Goal: Transaction & Acquisition: Purchase product/service

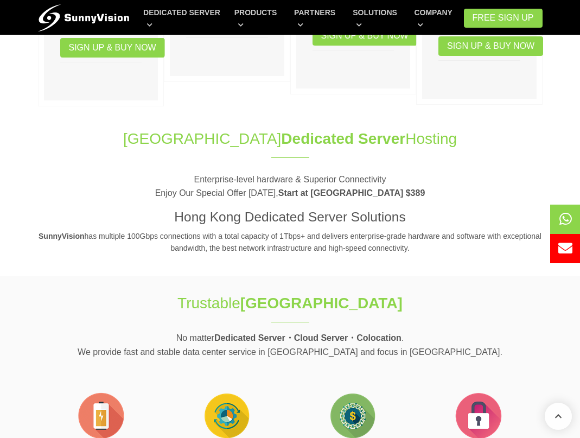
scroll to position [407, 0]
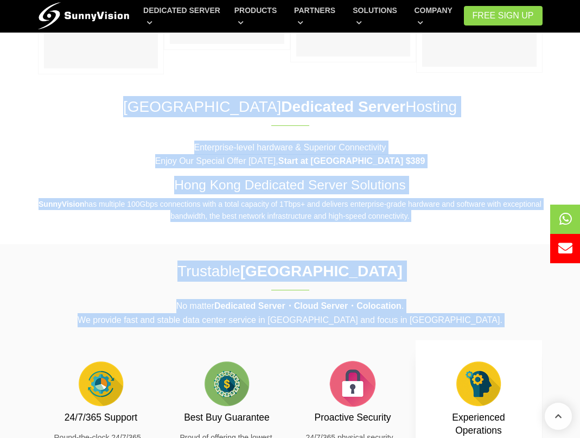
drag, startPoint x: 160, startPoint y: 106, endPoint x: 540, endPoint y: 379, distance: 468.5
drag, startPoint x: 507, startPoint y: 239, endPoint x: 497, endPoint y: 226, distance: 16.3
click at [506, 239] on section "Hong Kong Dedicated Server Hosting Enterprise-level hardware & Superior Connect…" at bounding box center [290, 164] width 580 height 159
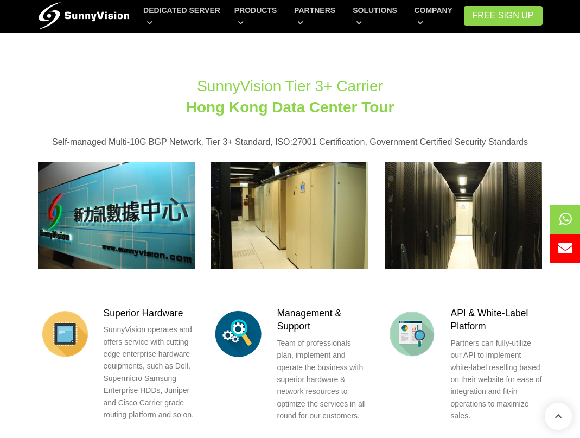
scroll to position [1275, 0]
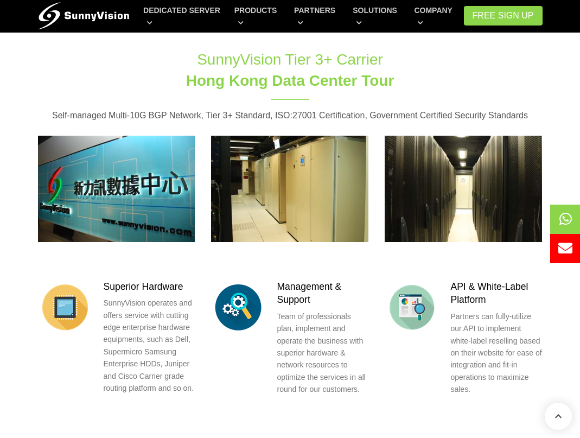
click at [76, 173] on img at bounding box center [116, 189] width 157 height 106
click at [122, 160] on img at bounding box center [116, 189] width 157 height 106
drag, startPoint x: 123, startPoint y: 155, endPoint x: 286, endPoint y: 155, distance: 162.9
click at [283, 155] on img at bounding box center [289, 189] width 157 height 106
click at [379, 400] on div "Superior Hardware SunnyVision operates and offers service with cutting edge ent…" at bounding box center [290, 354] width 521 height 148
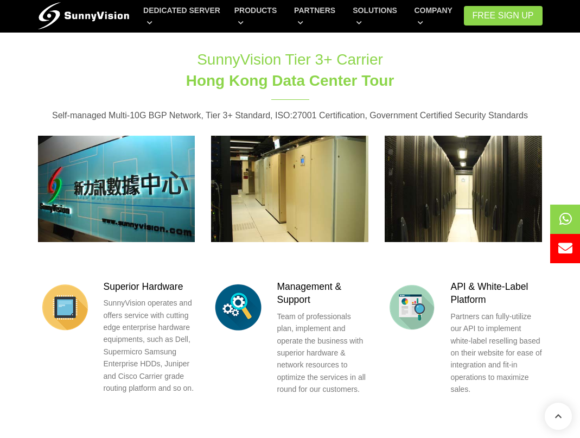
click at [473, 142] on img at bounding box center [463, 189] width 157 height 106
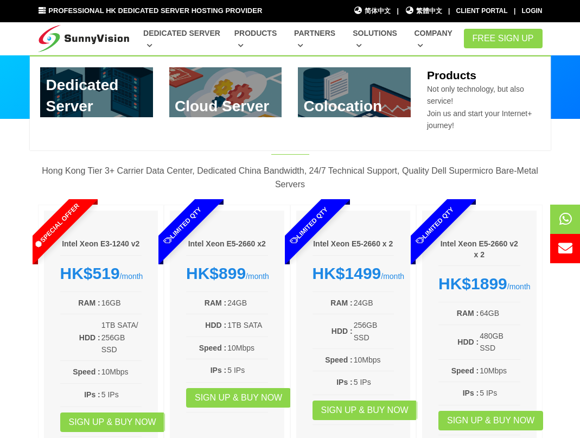
click at [572, 140] on section "Best-Buy Dedicated Server Plan Hong Kong Tier 3+ Carrier Data Center, Dedicated…" at bounding box center [290, 305] width 580 height 372
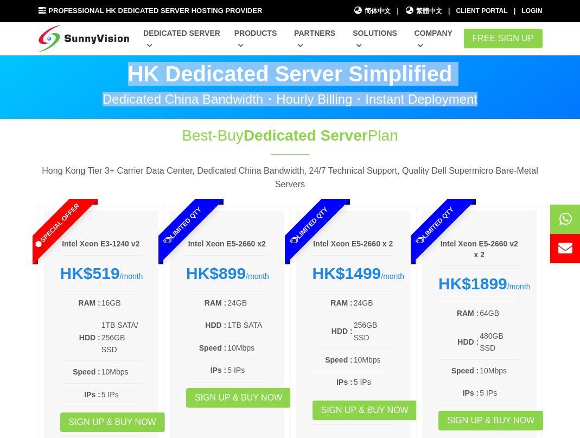
drag, startPoint x: 133, startPoint y: 73, endPoint x: 515, endPoint y: 110, distance: 383.5
click at [515, 110] on section "HK Dedicated Server Simplified Dedicated China Bandwidth・Hourly Billing・Instant…" at bounding box center [290, 86] width 580 height 65
copy div "HK Dedicated Server Simplified Dedicated China Bandwidth・Hourly Billing・Instant…"
